Goal: Register for event/course

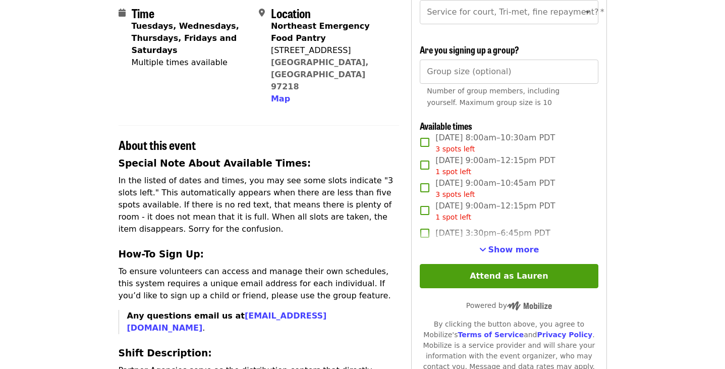
scroll to position [249, 0]
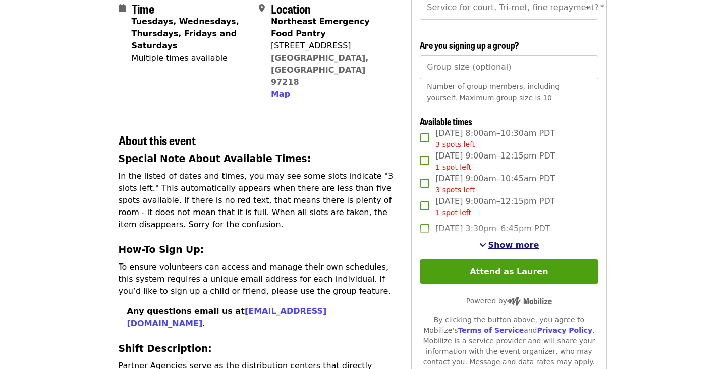
click at [493, 246] on span "Show more" at bounding box center [513, 245] width 51 height 10
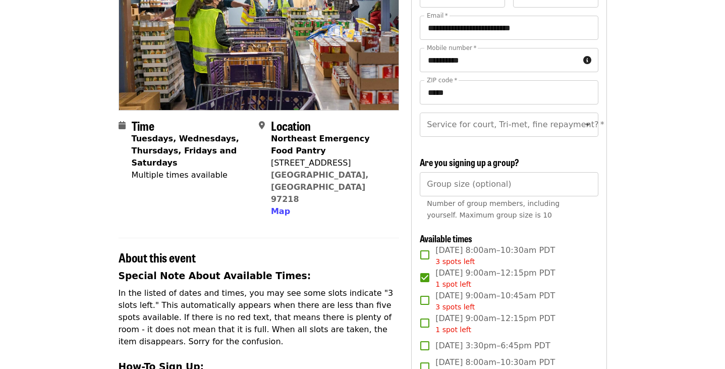
scroll to position [131, 0]
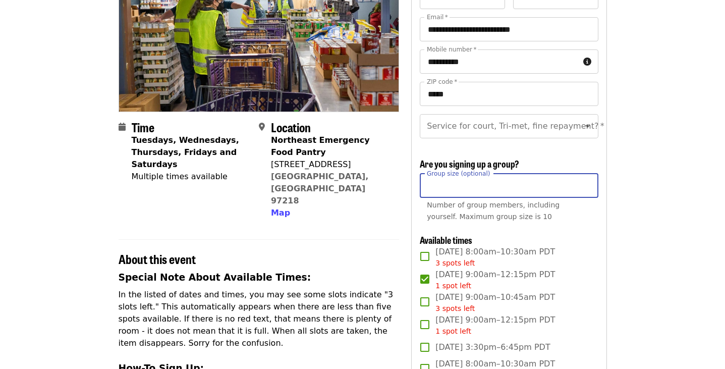
click at [454, 188] on input "Group size (optional)" at bounding box center [509, 185] width 178 height 24
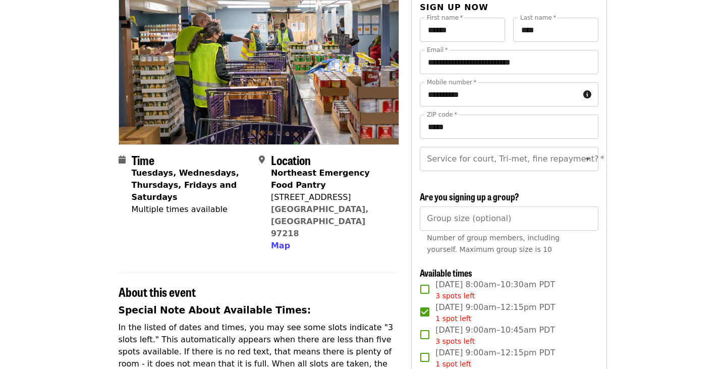
scroll to position [93, 0]
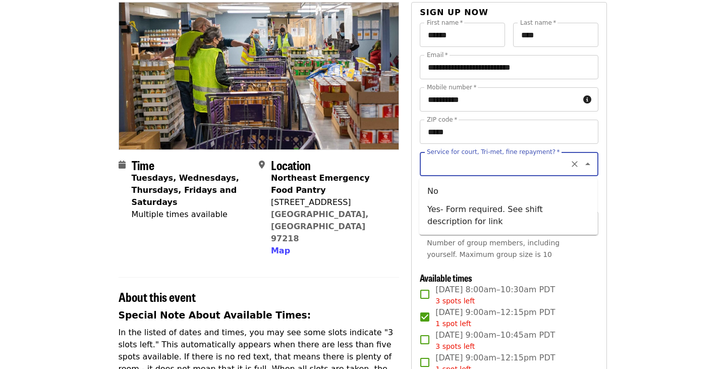
click at [436, 170] on input "Service for court, Tri-met, fine repayment?   *" at bounding box center [496, 163] width 137 height 19
click at [436, 187] on li "No" at bounding box center [508, 191] width 178 height 18
type input "**"
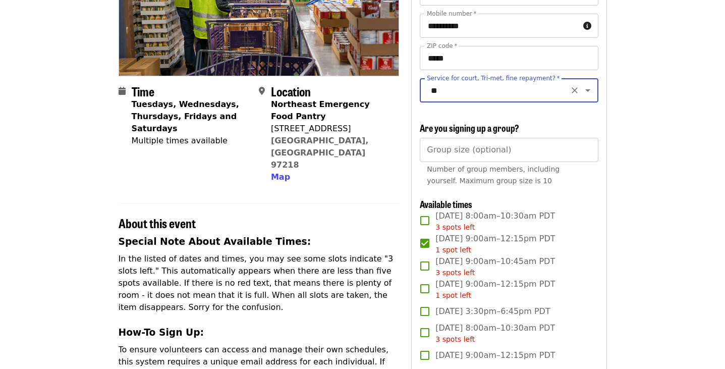
scroll to position [80, 0]
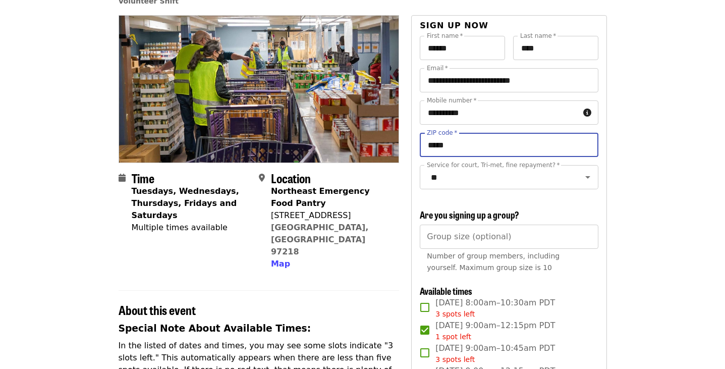
drag, startPoint x: 454, startPoint y: 141, endPoint x: 415, endPoint y: 139, distance: 39.9
type input "*"
type input "*****"
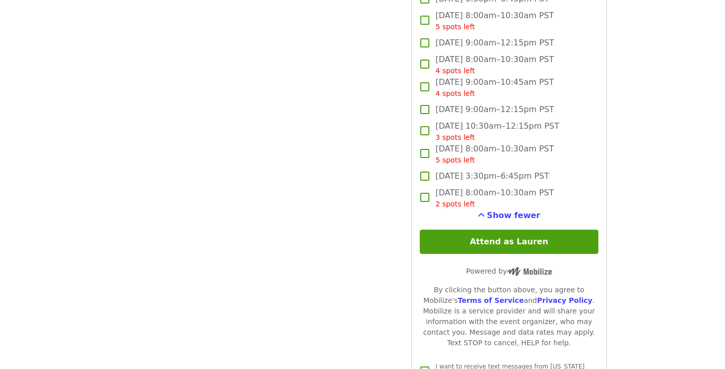
scroll to position [1501, 0]
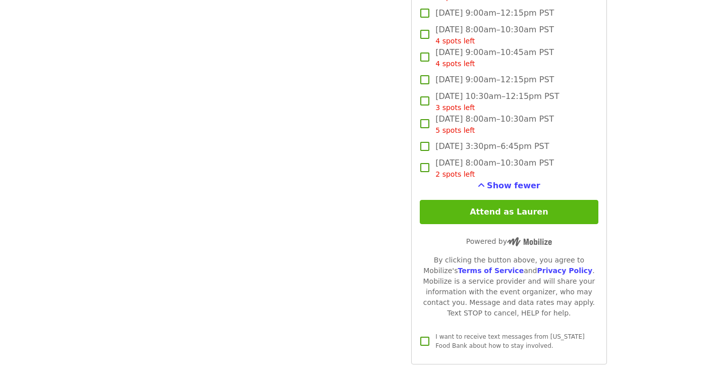
click at [558, 215] on button "Attend as Lauren" at bounding box center [509, 212] width 178 height 24
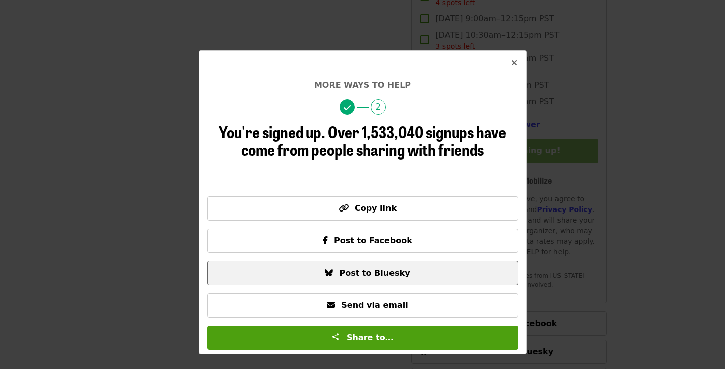
scroll to position [1562, 0]
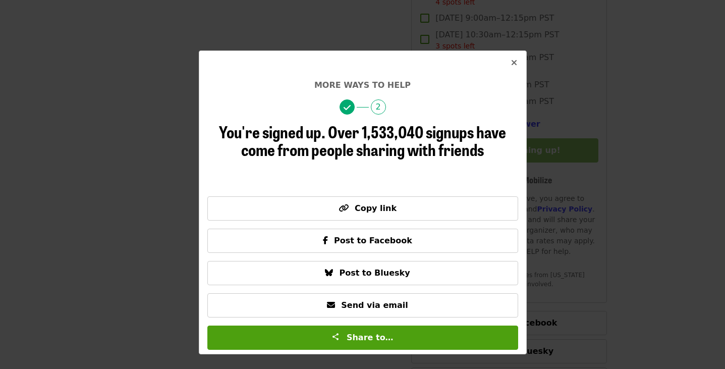
click at [515, 60] on icon "times icon" at bounding box center [514, 63] width 6 height 10
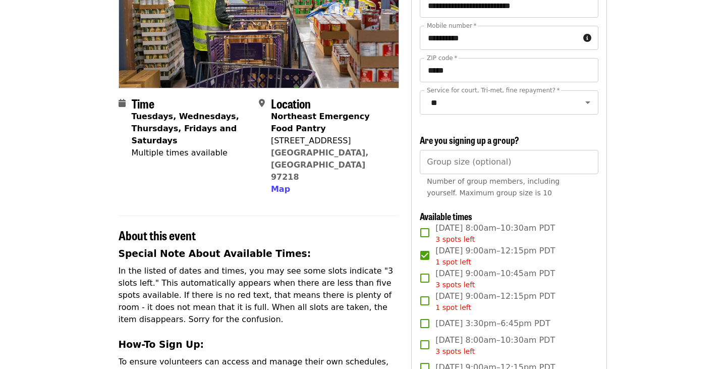
scroll to position [103, 0]
